Goal: Task Accomplishment & Management: Use online tool/utility

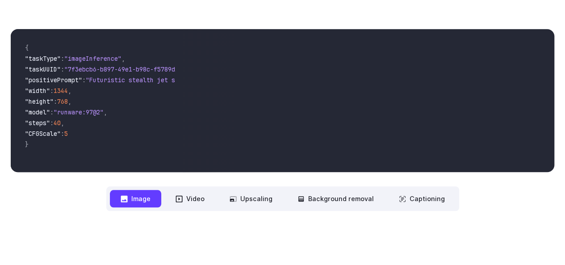
scroll to position [134, 0]
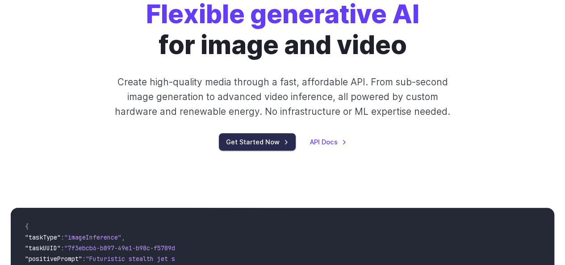
click at [255, 141] on link "Get Started Now" at bounding box center [257, 141] width 77 height 17
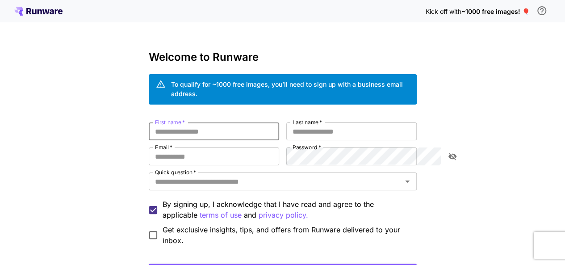
click at [196, 122] on input "First name   *" at bounding box center [214, 131] width 130 height 18
type input "*****"
click at [160, 147] on input "Email   *" at bounding box center [214, 156] width 130 height 18
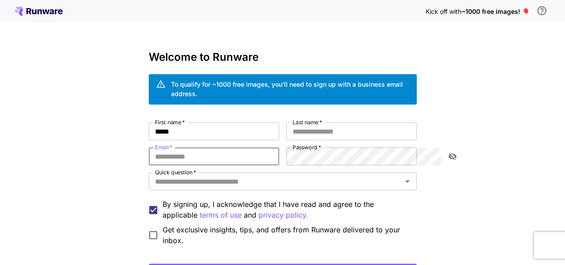
type input "**********"
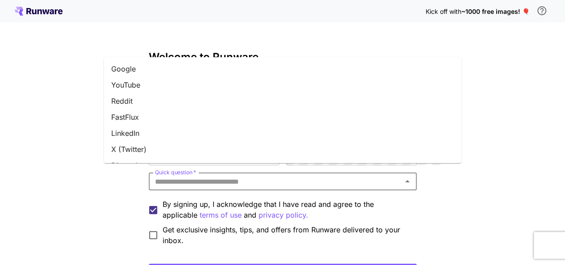
click at [227, 175] on input "Quick question   *" at bounding box center [275, 181] width 248 height 12
click at [144, 68] on li "Google" at bounding box center [282, 69] width 357 height 16
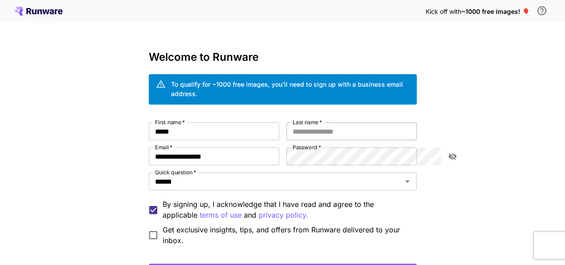
click at [324, 122] on input "Last name   *" at bounding box center [351, 131] width 130 height 18
type input "*****"
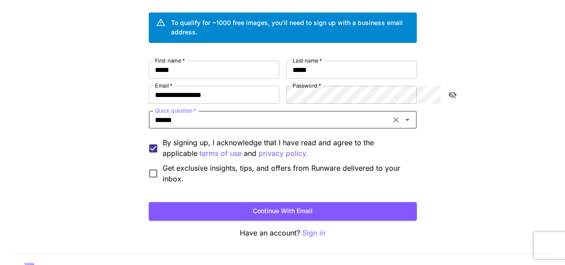
scroll to position [71, 0]
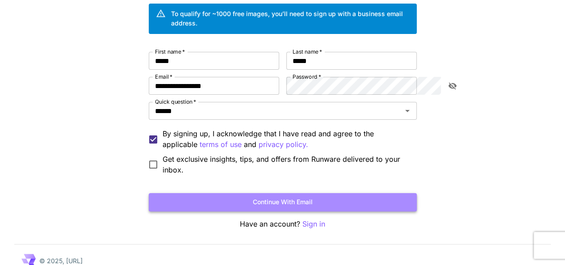
click at [360, 194] on button "Continue with email" at bounding box center [283, 202] width 268 height 18
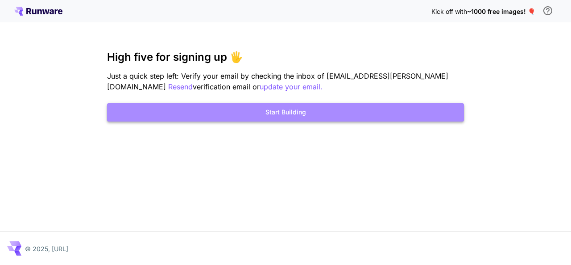
click at [310, 111] on button "Start Building" at bounding box center [285, 112] width 357 height 18
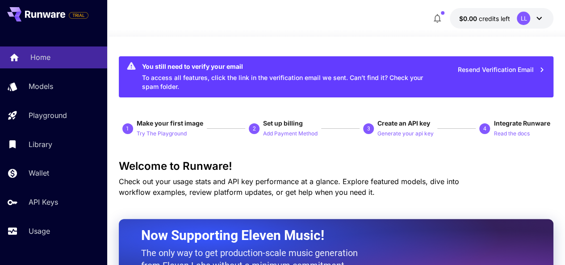
click at [48, 58] on p "Home" at bounding box center [40, 57] width 20 height 11
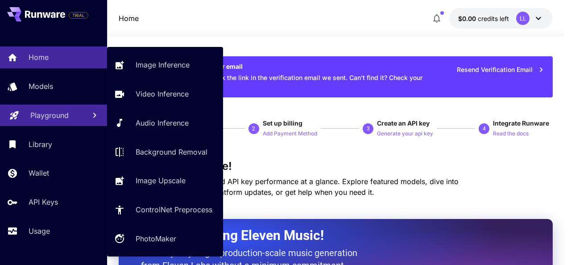
click at [43, 117] on p "Playground" at bounding box center [49, 115] width 38 height 11
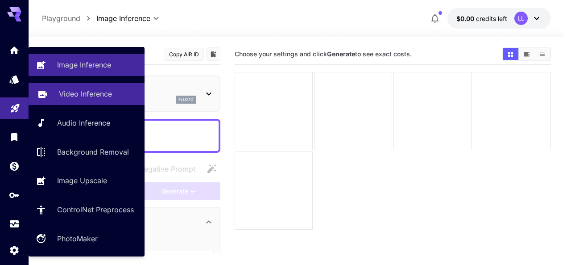
type input "**********"
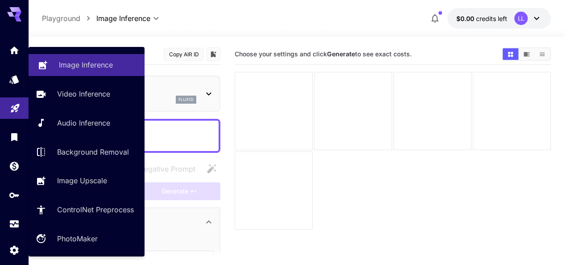
click at [69, 70] on p "Image Inference" at bounding box center [86, 64] width 54 height 11
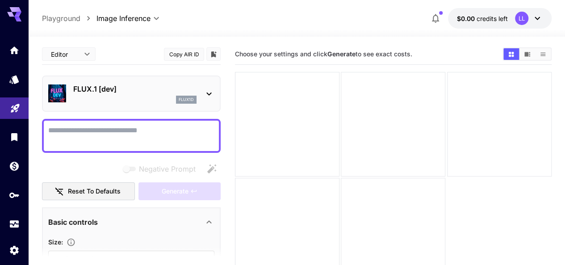
click at [107, 128] on textarea "Negative Prompt" at bounding box center [131, 135] width 166 height 21
click at [180, 130] on textarea "Negative Prompt" at bounding box center [131, 135] width 166 height 21
paste textarea "**********"
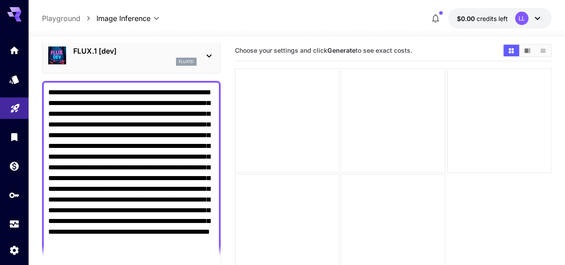
scroll to position [260, 0]
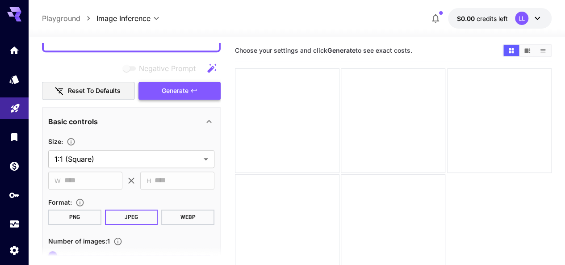
type textarea "**********"
click at [186, 91] on span "Generate" at bounding box center [175, 90] width 27 height 11
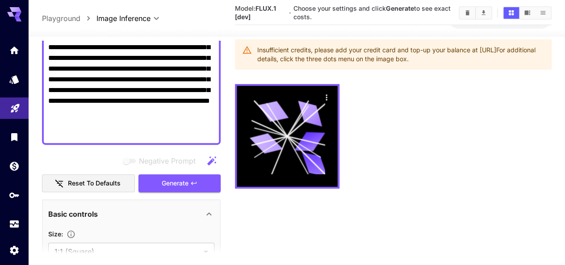
scroll to position [0, 0]
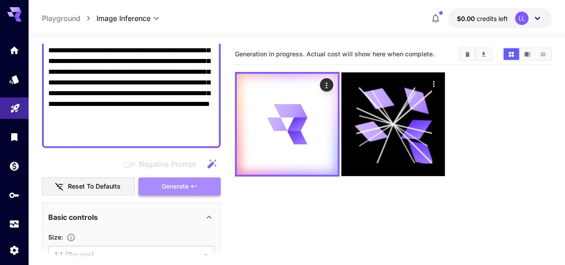
click at [190, 185] on icon "button" at bounding box center [193, 186] width 7 height 7
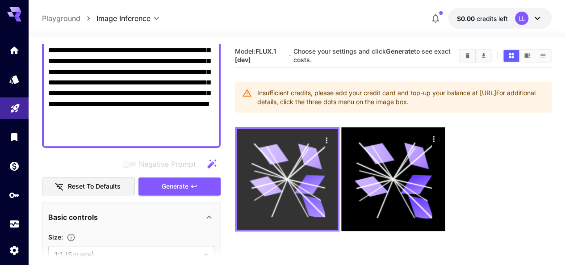
click at [265, 174] on icon at bounding box center [266, 186] width 33 height 25
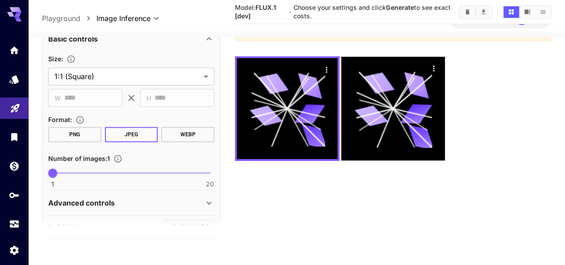
scroll to position [312, 0]
click at [60, 139] on button "PNG" at bounding box center [74, 134] width 53 height 15
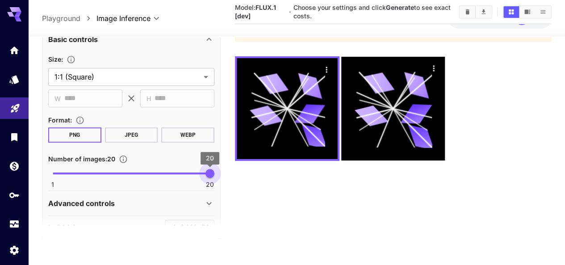
drag, startPoint x: 54, startPoint y: 173, endPoint x: 213, endPoint y: 188, distance: 160.5
click at [210, 180] on span "1 20 20" at bounding box center [131, 172] width 157 height 13
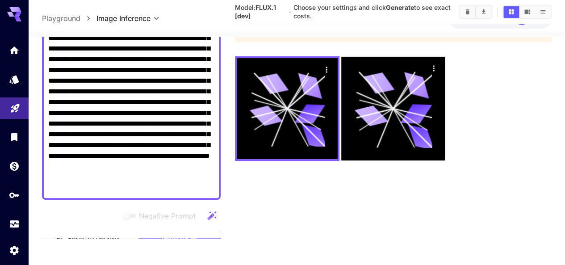
scroll to position [166, 0]
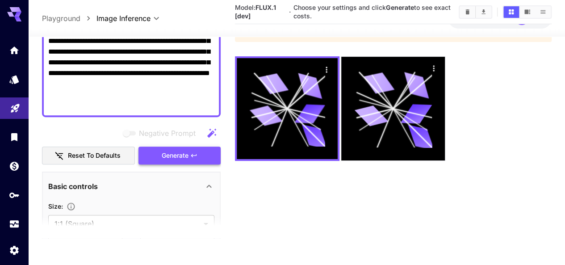
click at [165, 156] on div "Negative Prompt Reset to defaults Generate" at bounding box center [131, 144] width 179 height 41
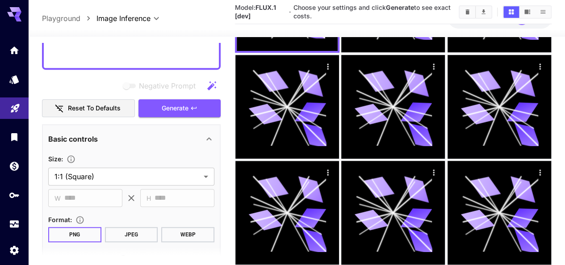
scroll to position [344, 0]
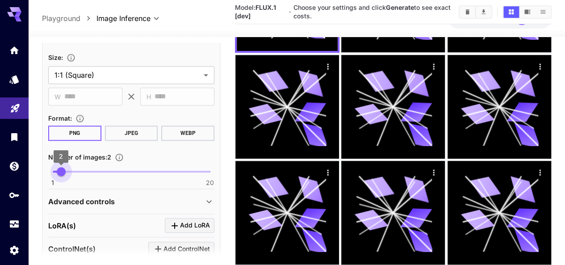
type input "*"
drag, startPoint x: 209, startPoint y: 171, endPoint x: 29, endPoint y: 171, distance: 179.9
click at [178, 135] on button "WEBP" at bounding box center [187, 132] width 53 height 15
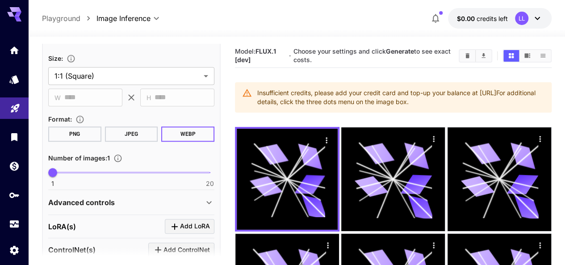
scroll to position [255, 0]
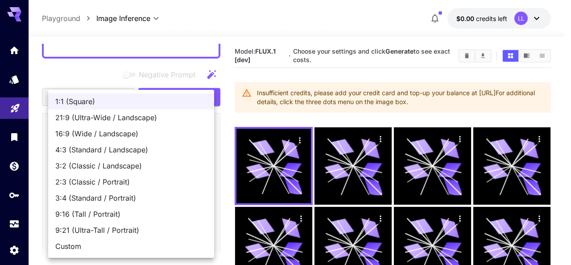
click at [62, 216] on span "9:16 (Tall / Portrait)" at bounding box center [131, 213] width 152 height 11
type input "**********"
type input "***"
type input "****"
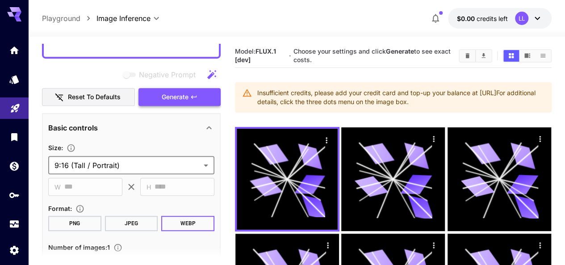
click at [176, 97] on span "Generate" at bounding box center [175, 96] width 27 height 11
click at [121, 228] on button "JPEG" at bounding box center [131, 223] width 53 height 15
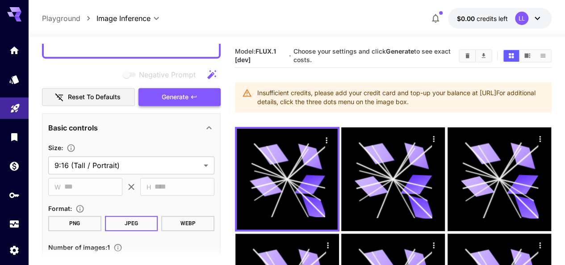
click at [187, 95] on span "Generate" at bounding box center [175, 96] width 27 height 11
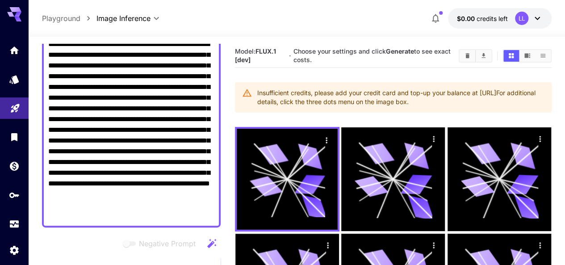
scroll to position [121, 0]
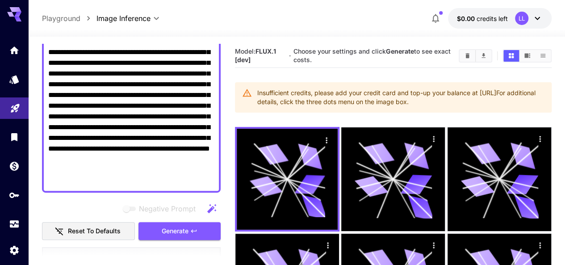
click at [89, 181] on textarea "**********" at bounding box center [131, 95] width 166 height 182
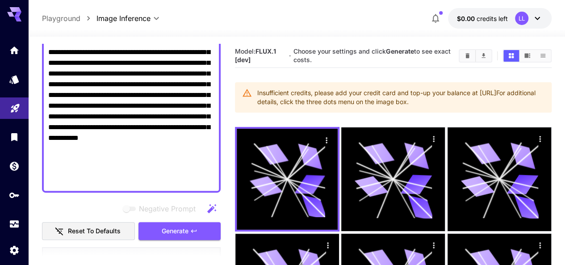
type textarea "**********"
click at [178, 225] on span "Generate" at bounding box center [175, 230] width 27 height 11
click at [174, 225] on span "Generate" at bounding box center [175, 230] width 27 height 11
click at [172, 225] on span "Generate" at bounding box center [175, 230] width 27 height 11
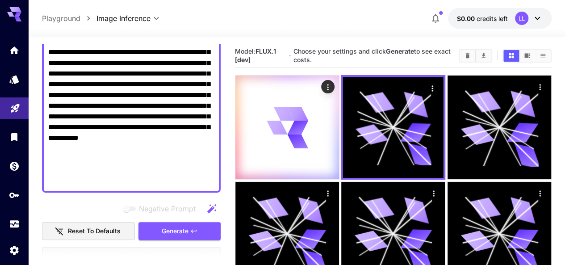
click at [173, 192] on div "**********" at bounding box center [131, 95] width 179 height 195
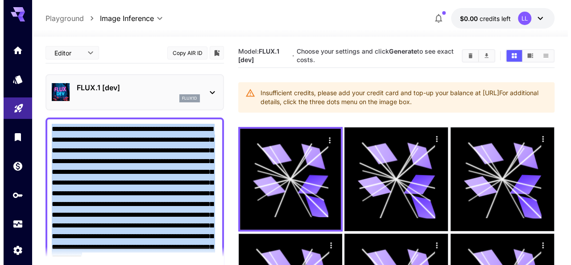
scroll to position [0, 0]
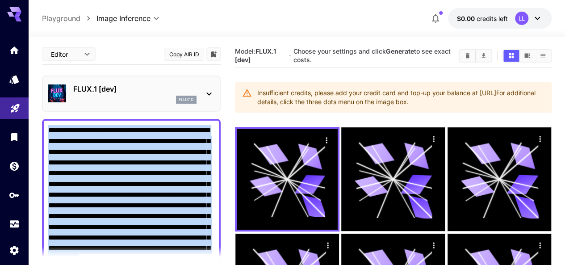
click at [208, 91] on icon at bounding box center [209, 93] width 11 height 11
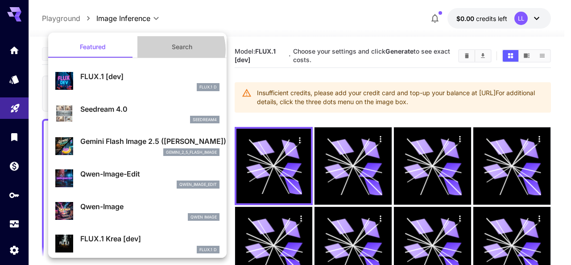
click at [175, 50] on button "Search" at bounding box center [181, 46] width 89 height 21
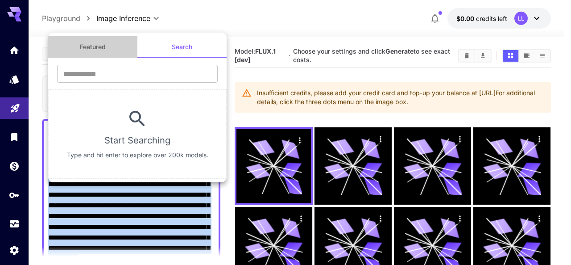
click at [88, 45] on button "Featured" at bounding box center [92, 46] width 89 height 21
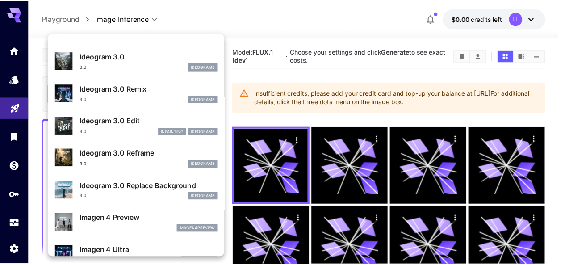
scroll to position [426, 0]
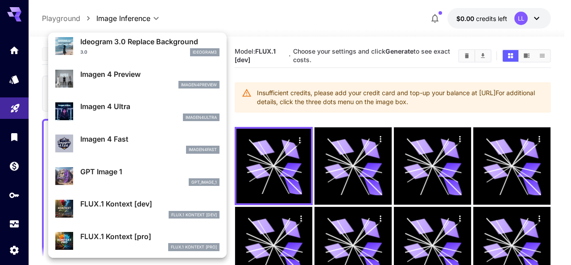
click at [304, 18] on div at bounding box center [285, 132] width 571 height 265
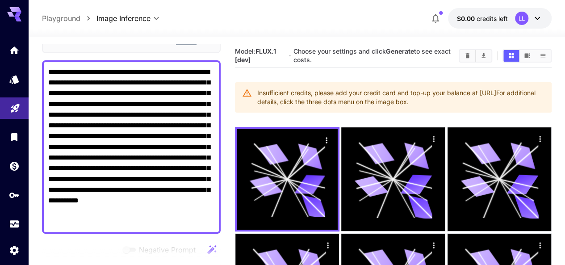
scroll to position [45, 0]
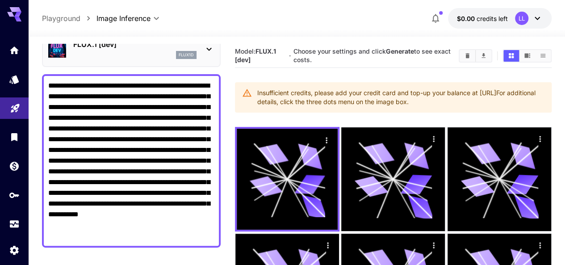
drag, startPoint x: 45, startPoint y: 83, endPoint x: 124, endPoint y: 200, distance: 140.9
click at [124, 200] on div "**********" at bounding box center [131, 160] width 179 height 173
drag, startPoint x: 98, startPoint y: 235, endPoint x: 46, endPoint y: 87, distance: 156.3
click at [46, 87] on div "**********" at bounding box center [131, 160] width 179 height 173
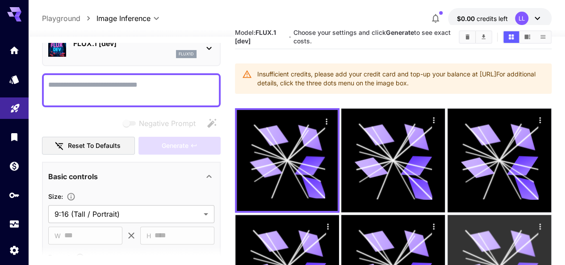
scroll to position [0, 0]
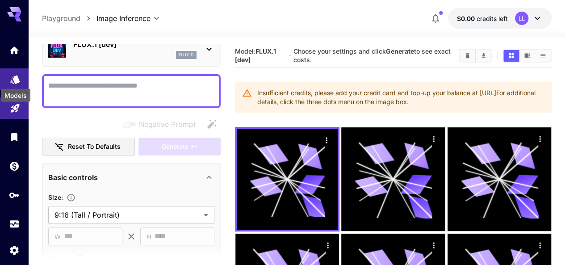
click at [16, 79] on icon "Models" at bounding box center [14, 76] width 9 height 8
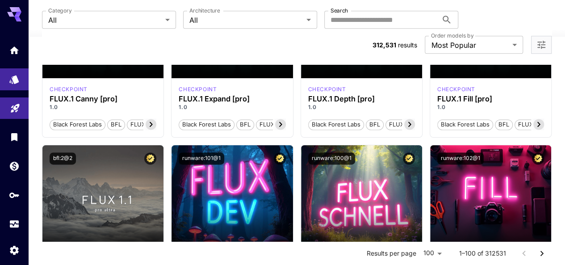
scroll to position [625, 0]
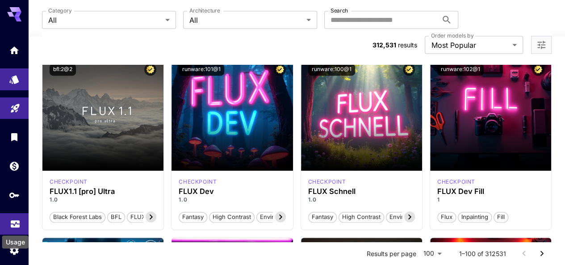
click at [10, 222] on icon "Usage" at bounding box center [15, 221] width 11 height 11
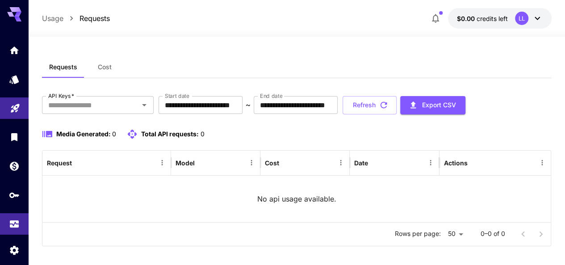
click at [58, 137] on span "Media Generated:" at bounding box center [83, 134] width 54 height 8
click at [83, 136] on span "Media Generated:" at bounding box center [83, 134] width 54 height 8
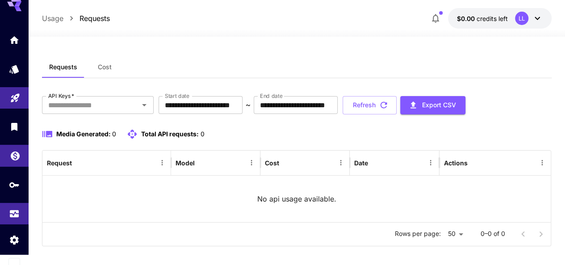
scroll to position [16, 0]
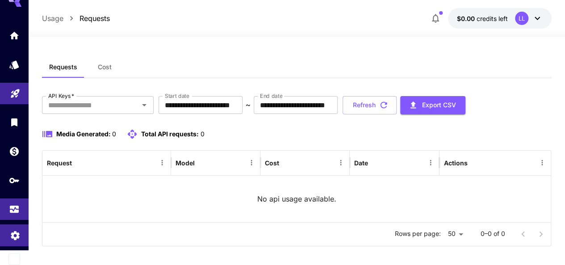
click at [7, 235] on link at bounding box center [14, 235] width 29 height 22
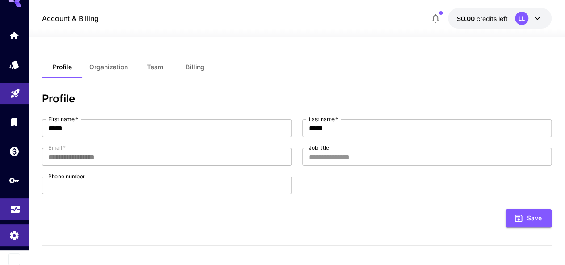
click at [14, 212] on link at bounding box center [14, 209] width 29 height 22
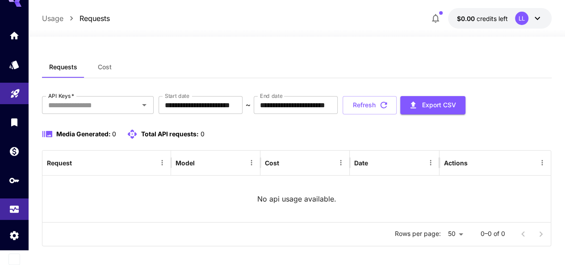
click at [89, 135] on span "Media Generated:" at bounding box center [83, 134] width 54 height 8
click at [102, 156] on div "Request" at bounding box center [101, 162] width 109 height 25
click at [99, 73] on button "Cost" at bounding box center [104, 66] width 40 height 21
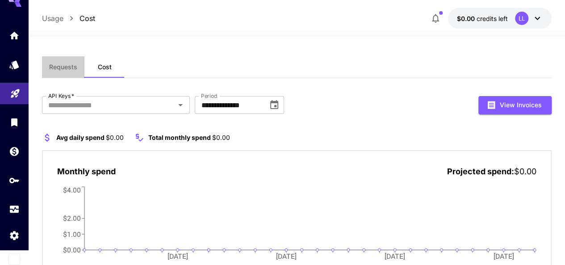
click at [64, 71] on button "Requests" at bounding box center [63, 66] width 42 height 21
